Goal: Obtain resource: Download file/media

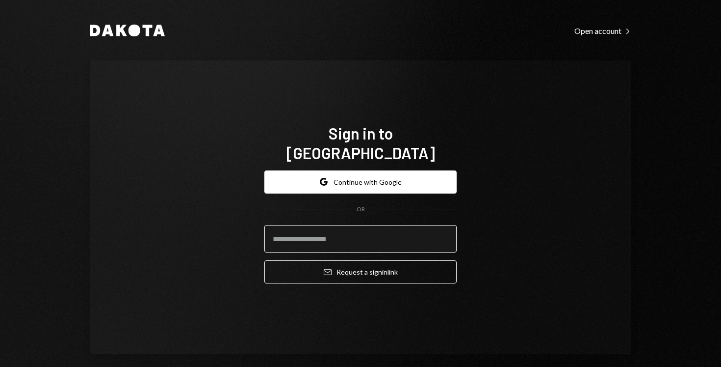
click at [299, 230] on input "email" at bounding box center [361, 238] width 192 height 27
type input "**********"
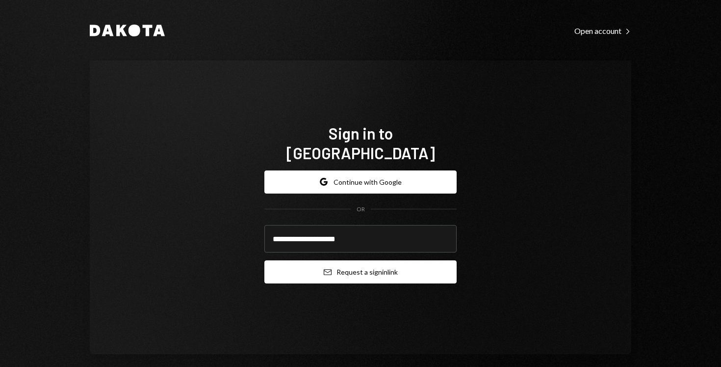
click at [292, 268] on button "Email Request a sign in link" at bounding box center [361, 271] width 192 height 23
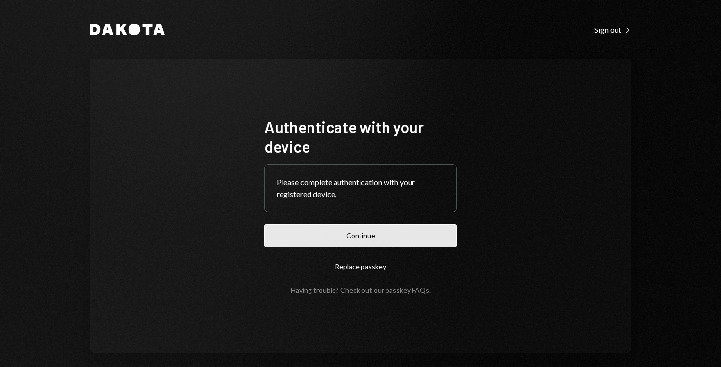
click at [342, 243] on button "Continue" at bounding box center [361, 235] width 192 height 23
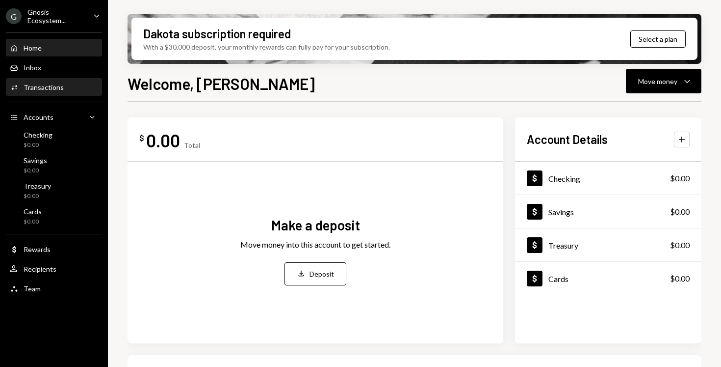
click at [51, 89] on div "Transactions" at bounding box center [44, 87] width 40 height 8
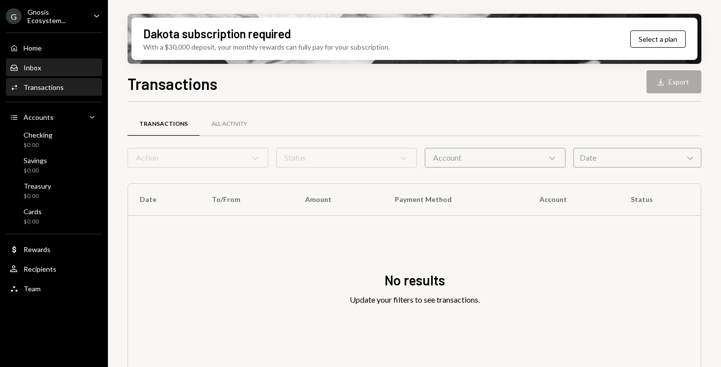
click at [49, 70] on div "Inbox Inbox" at bounding box center [54, 67] width 88 height 9
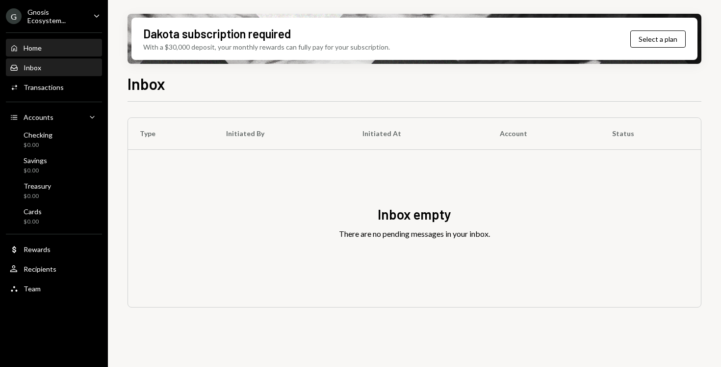
click at [38, 49] on div "Home" at bounding box center [33, 48] width 18 height 8
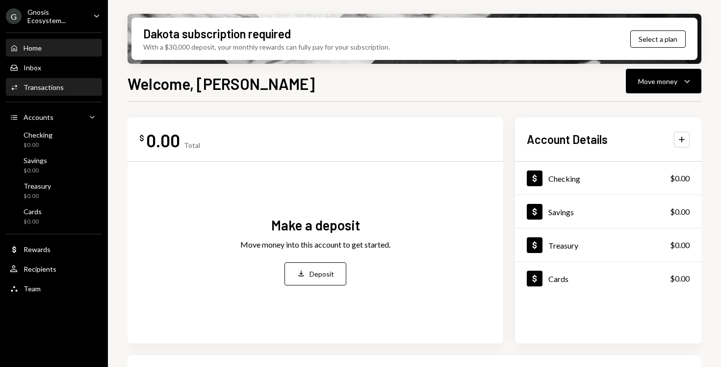
click at [49, 90] on div "Transactions" at bounding box center [44, 87] width 40 height 8
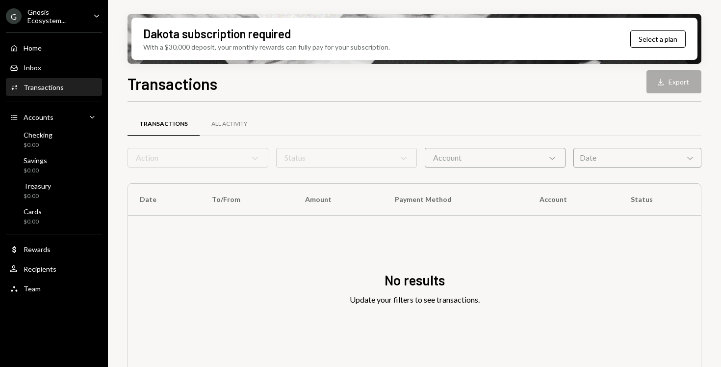
click at [56, 19] on div "Gnosis Ecosystem..." at bounding box center [56, 16] width 58 height 17
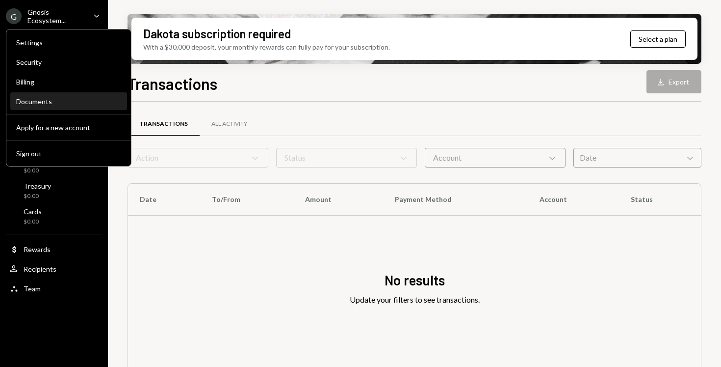
click at [71, 103] on div "Documents" at bounding box center [68, 101] width 105 height 8
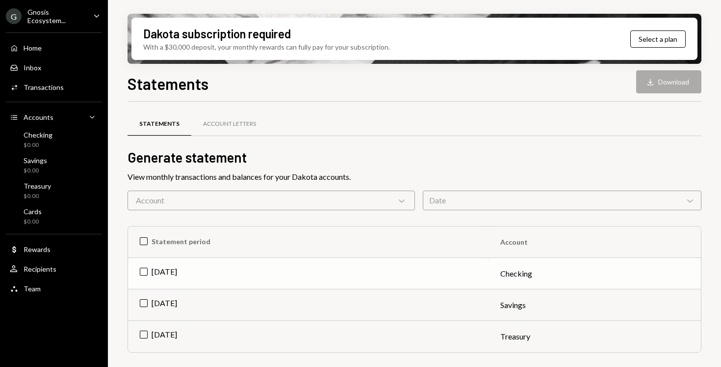
click at [168, 272] on td "[DATE]" at bounding box center [308, 273] width 361 height 31
click at [61, 7] on ul "G Gnosis Ecosystem... Caret Down Home Home Inbox Inbox Activities Transactions …" at bounding box center [54, 149] width 108 height 299
click at [59, 18] on div "Gnosis Ecosystem..." at bounding box center [56, 16] width 58 height 17
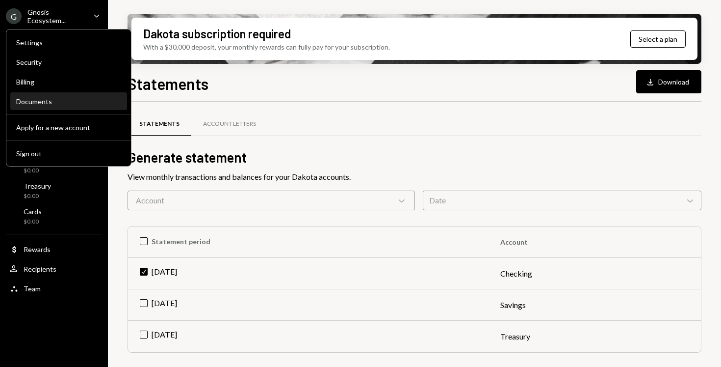
click at [59, 106] on div "Documents" at bounding box center [68, 101] width 105 height 17
click at [56, 99] on div "Documents" at bounding box center [68, 101] width 105 height 8
click at [321, 150] on h2 "Generate statement" at bounding box center [415, 157] width 574 height 19
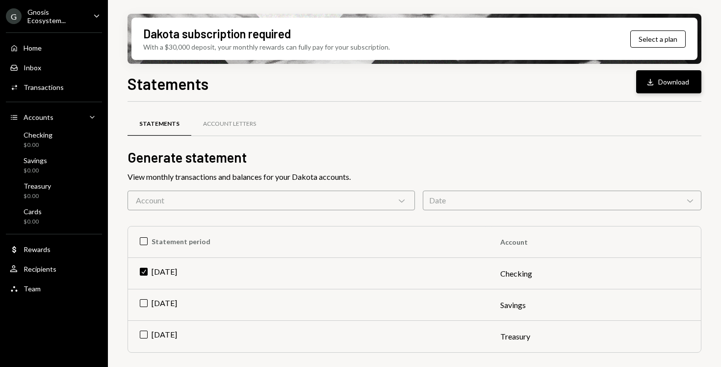
click at [653, 83] on icon "Download" at bounding box center [651, 82] width 10 height 10
